Goal: Information Seeking & Learning: Learn about a topic

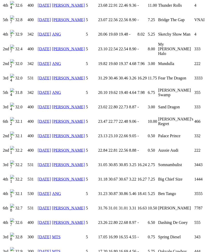
scroll to position [629, 0]
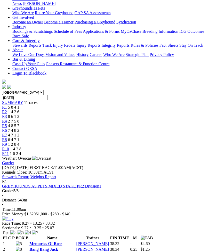
scroll to position [88, 0]
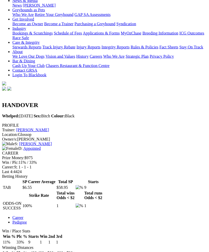
scroll to position [82, 0]
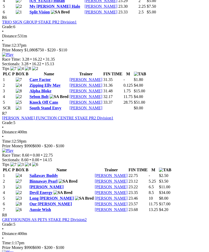
scroll to position [722, 0]
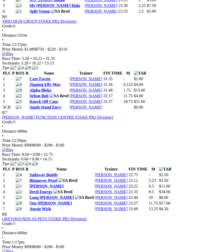
click at [43, 190] on link "Devil Energy" at bounding box center [40, 192] width 23 height 4
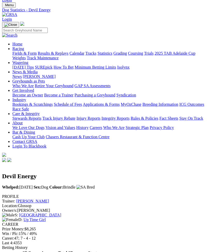
scroll to position [12, 0]
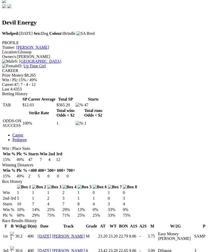
scroll to position [165, 0]
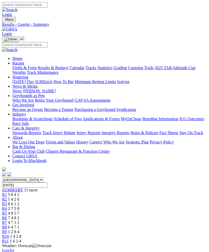
scroll to position [739, 0]
